Goal: Complete application form

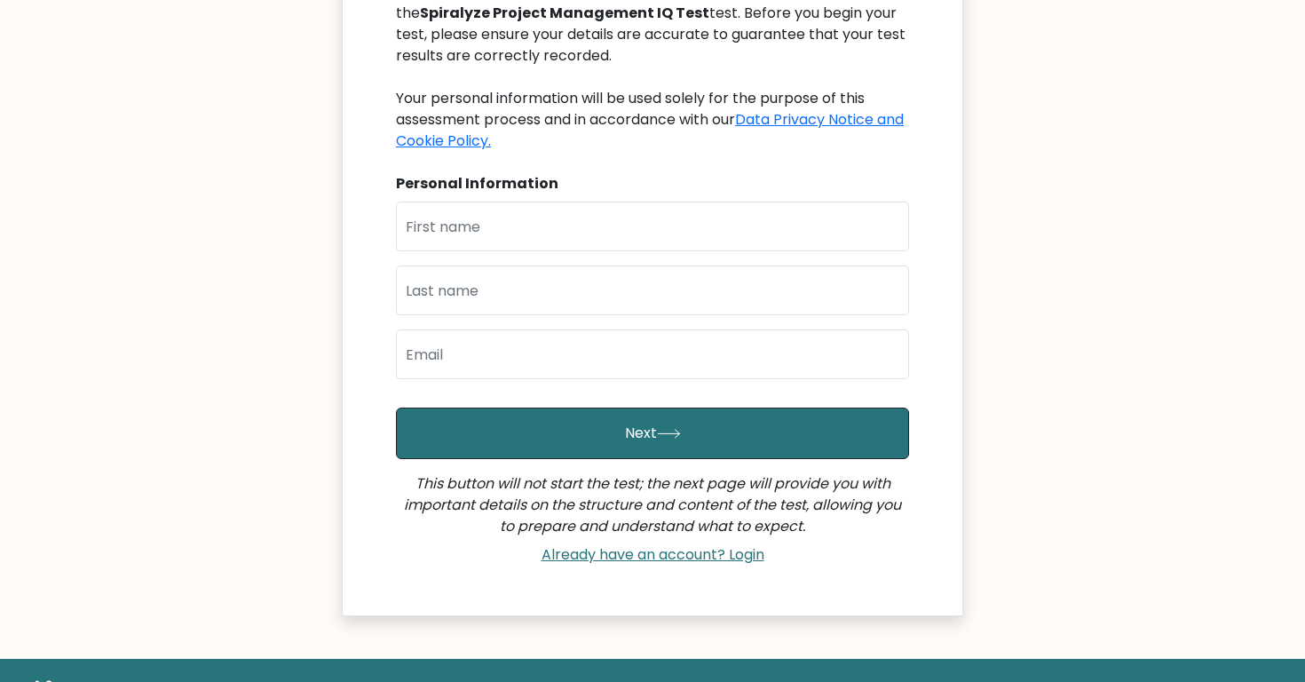
scroll to position [306, 0]
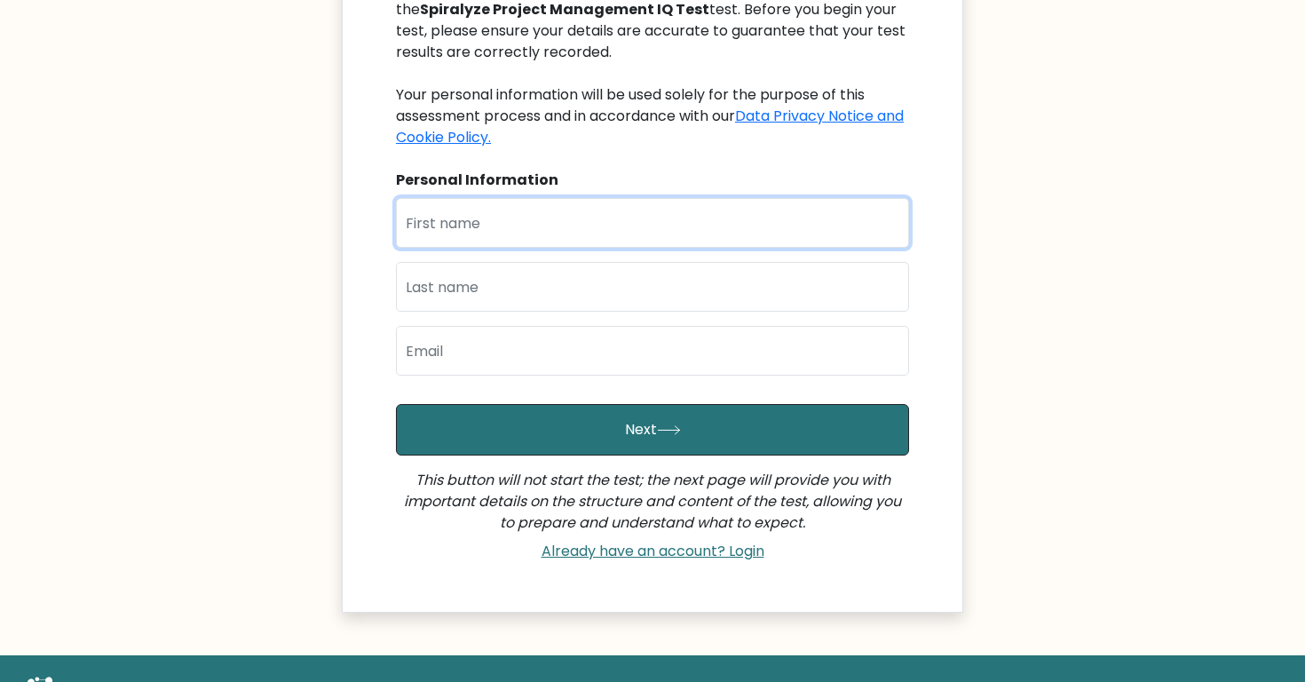
click at [574, 233] on input "text" at bounding box center [652, 223] width 513 height 50
type input "Arbab"
click at [535, 297] on input "text" at bounding box center [652, 287] width 513 height 50
type input "Gill"
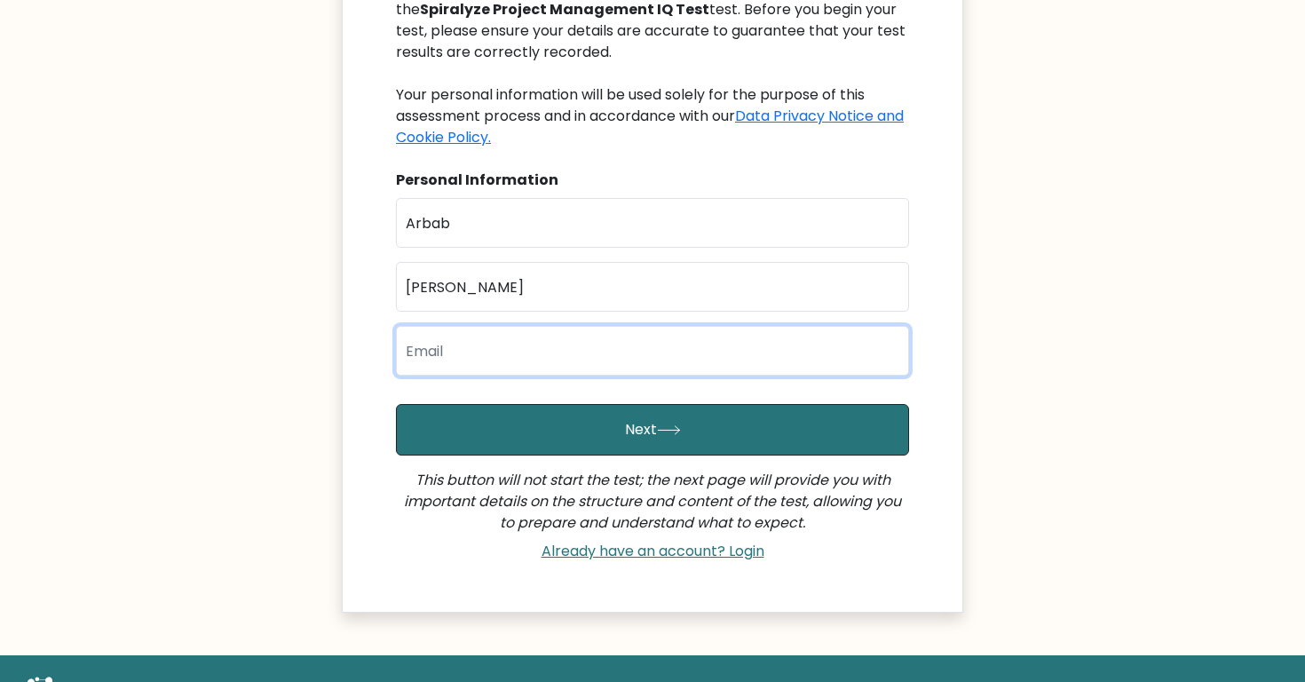
click at [468, 361] on input "email" at bounding box center [652, 351] width 513 height 50
type input "arbab@spiralyze.com"
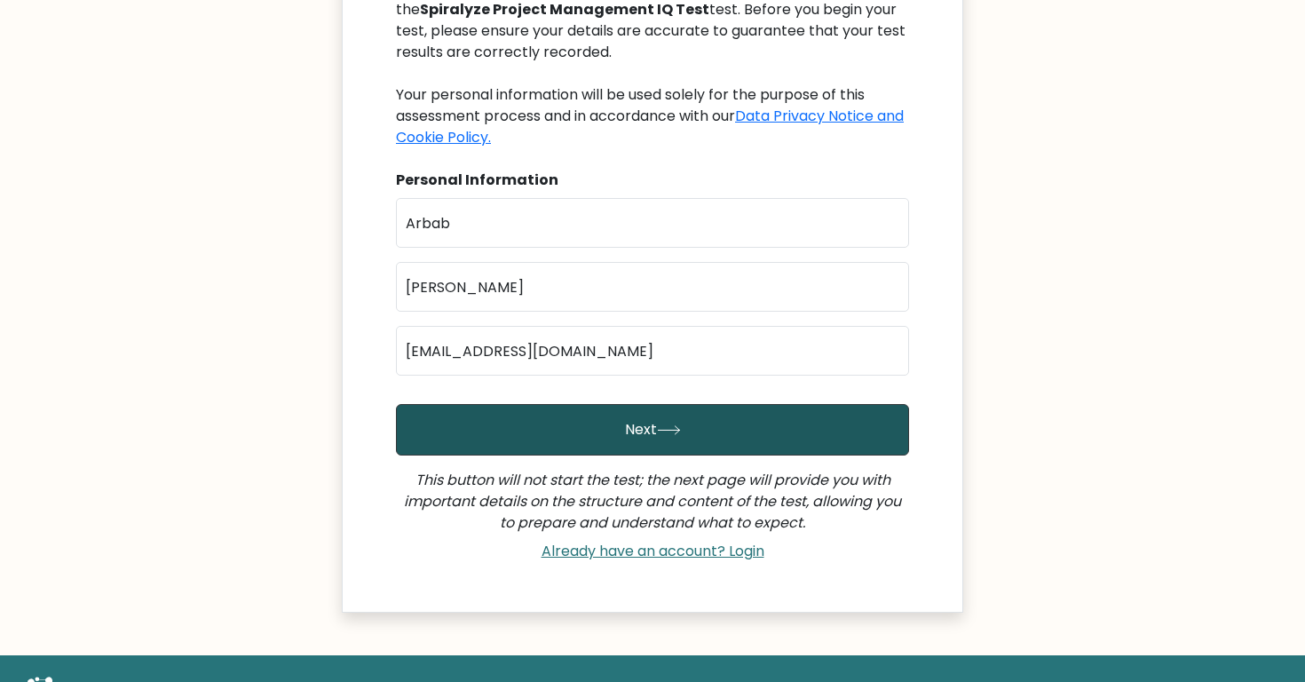
click at [529, 420] on button "Next" at bounding box center [652, 429] width 513 height 51
